Goal: Information Seeking & Learning: Find specific fact

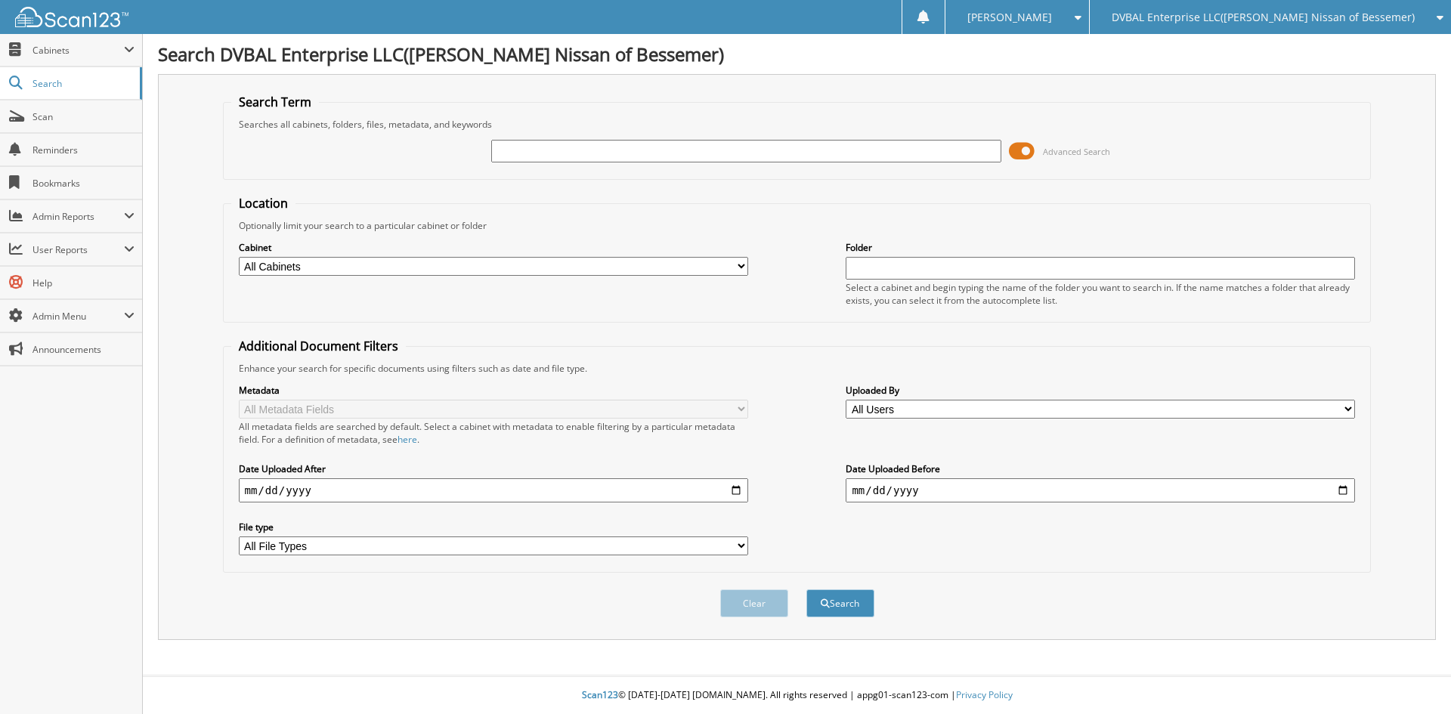
click at [704, 143] on input "text" at bounding box center [745, 151] width 509 height 23
type input "572662"
click at [806, 590] on button "Search" at bounding box center [840, 604] width 68 height 28
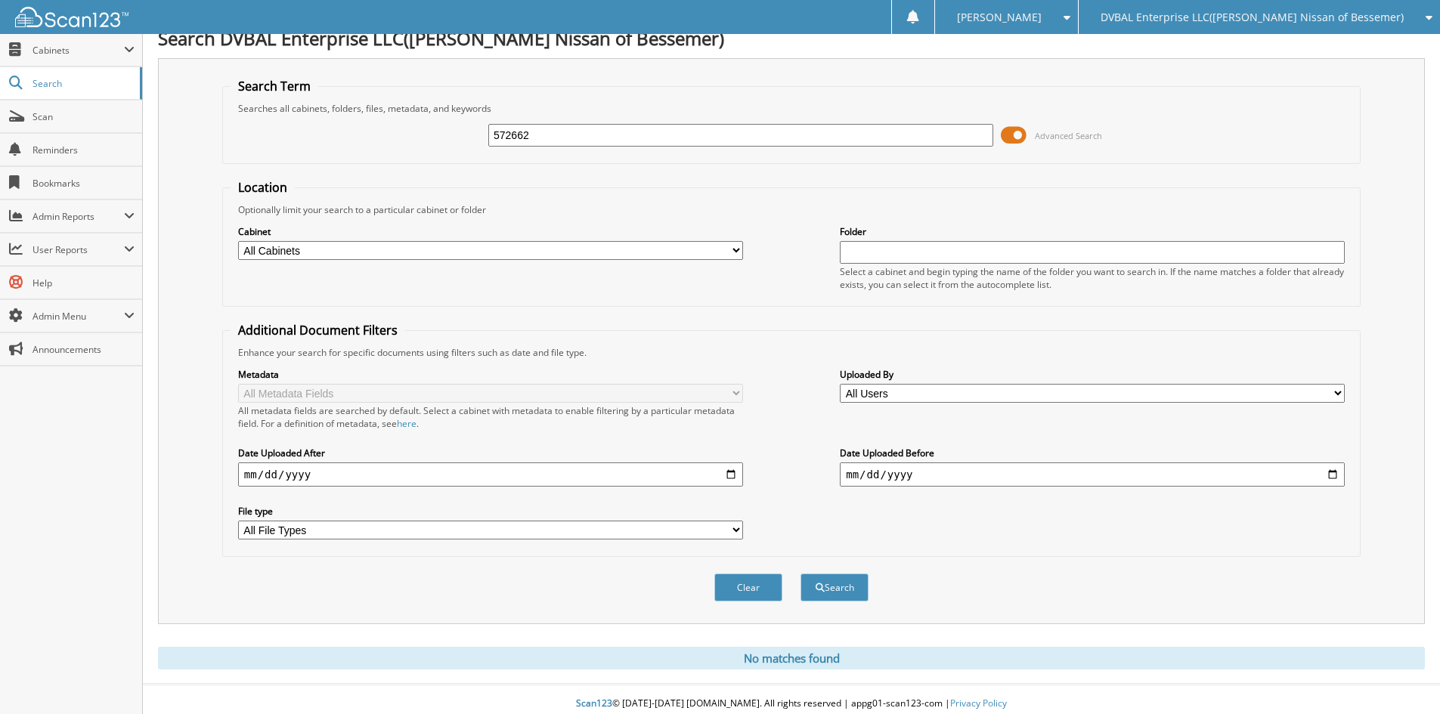
scroll to position [25, 0]
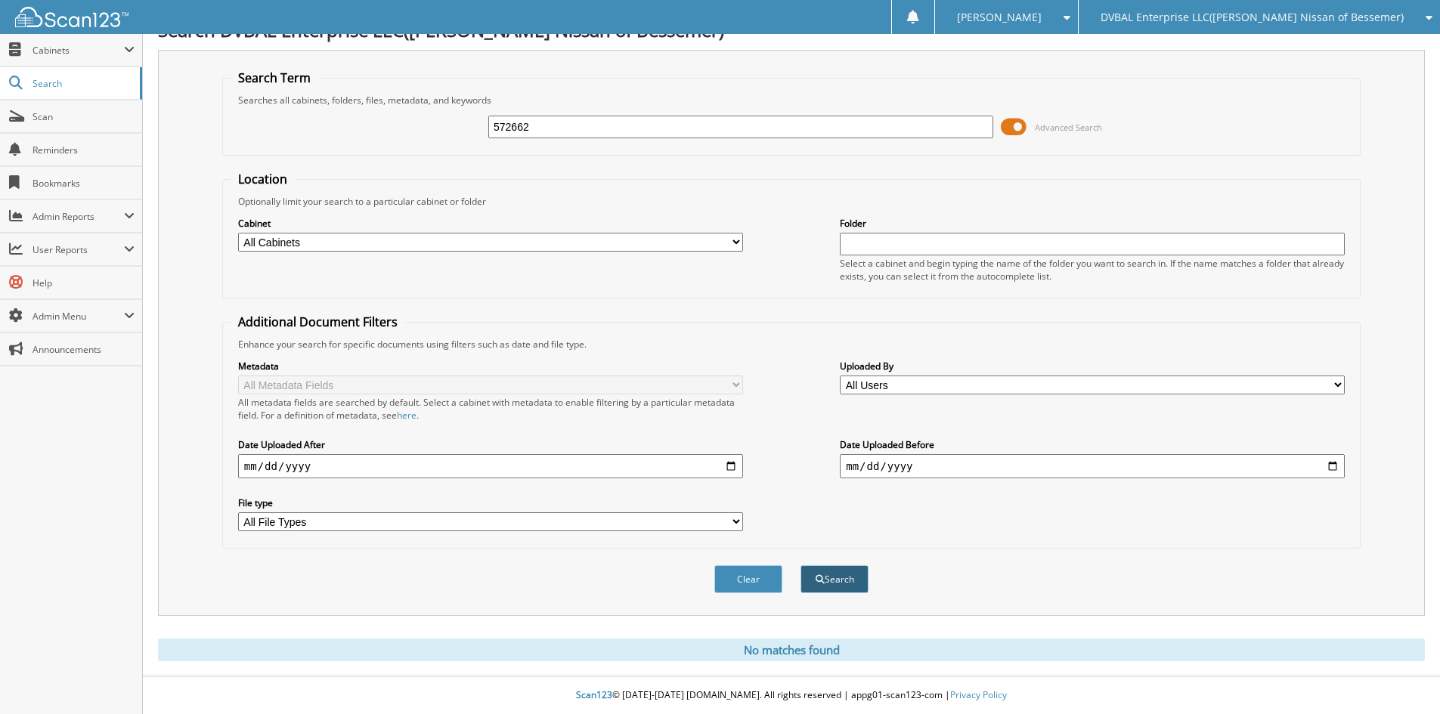
click at [839, 575] on button "Search" at bounding box center [834, 579] width 68 height 28
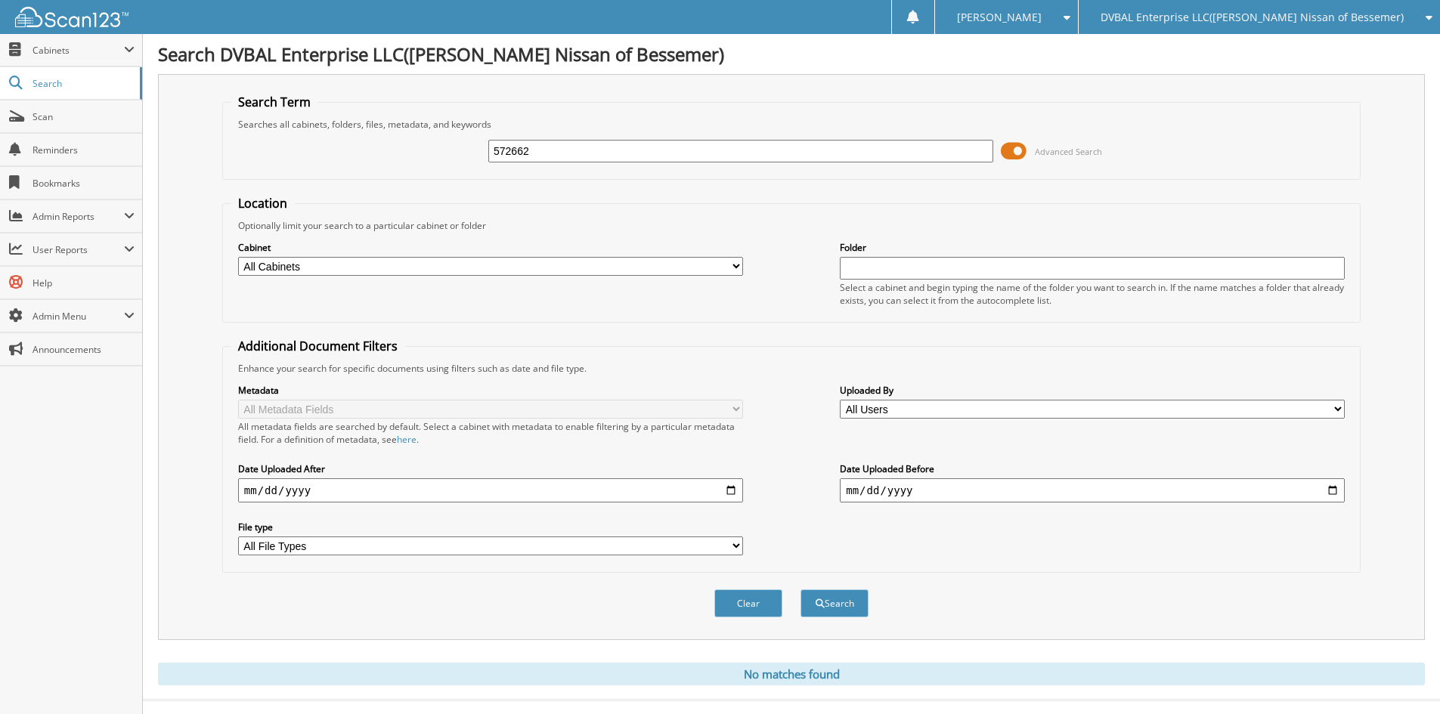
click at [565, 154] on input "572662" at bounding box center [740, 151] width 505 height 23
type input "572663"
click at [800, 590] on button "Search" at bounding box center [834, 604] width 68 height 28
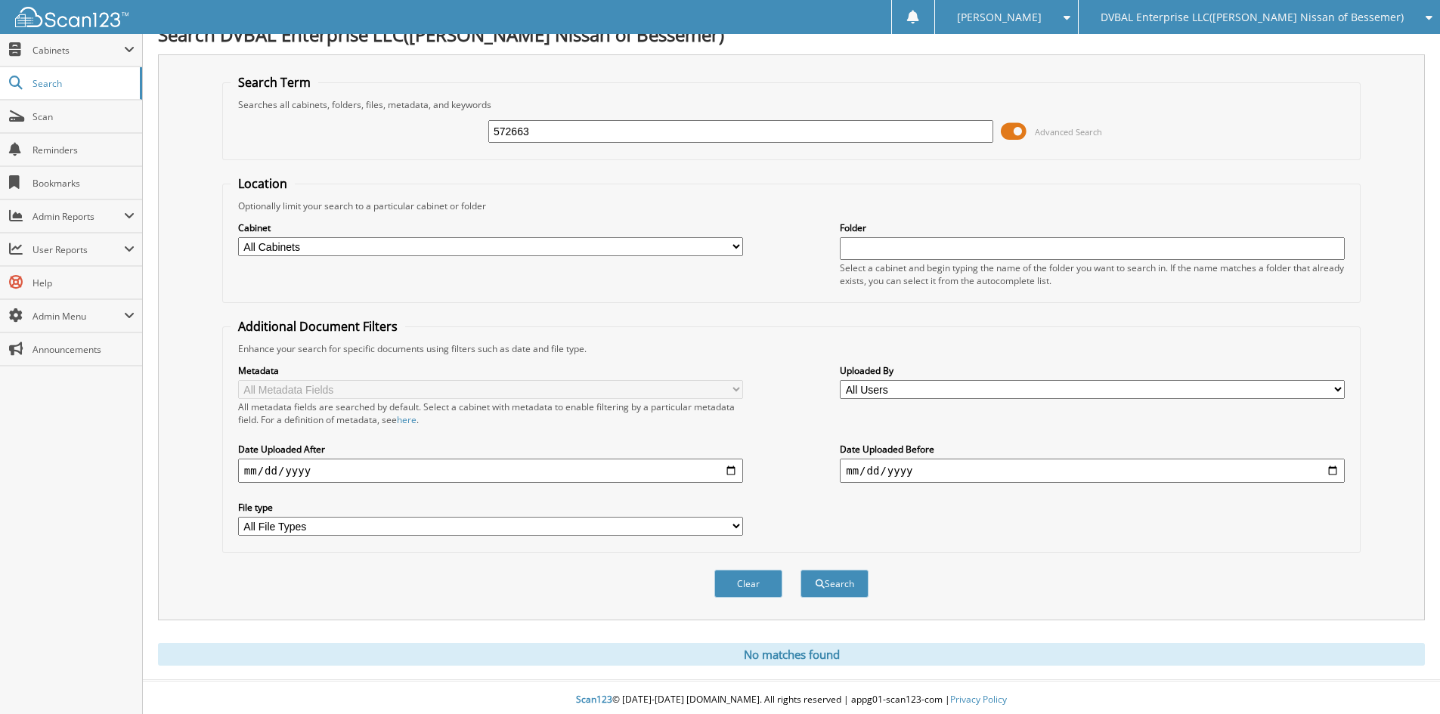
scroll to position [25, 0]
